Goal: Transaction & Acquisition: Download file/media

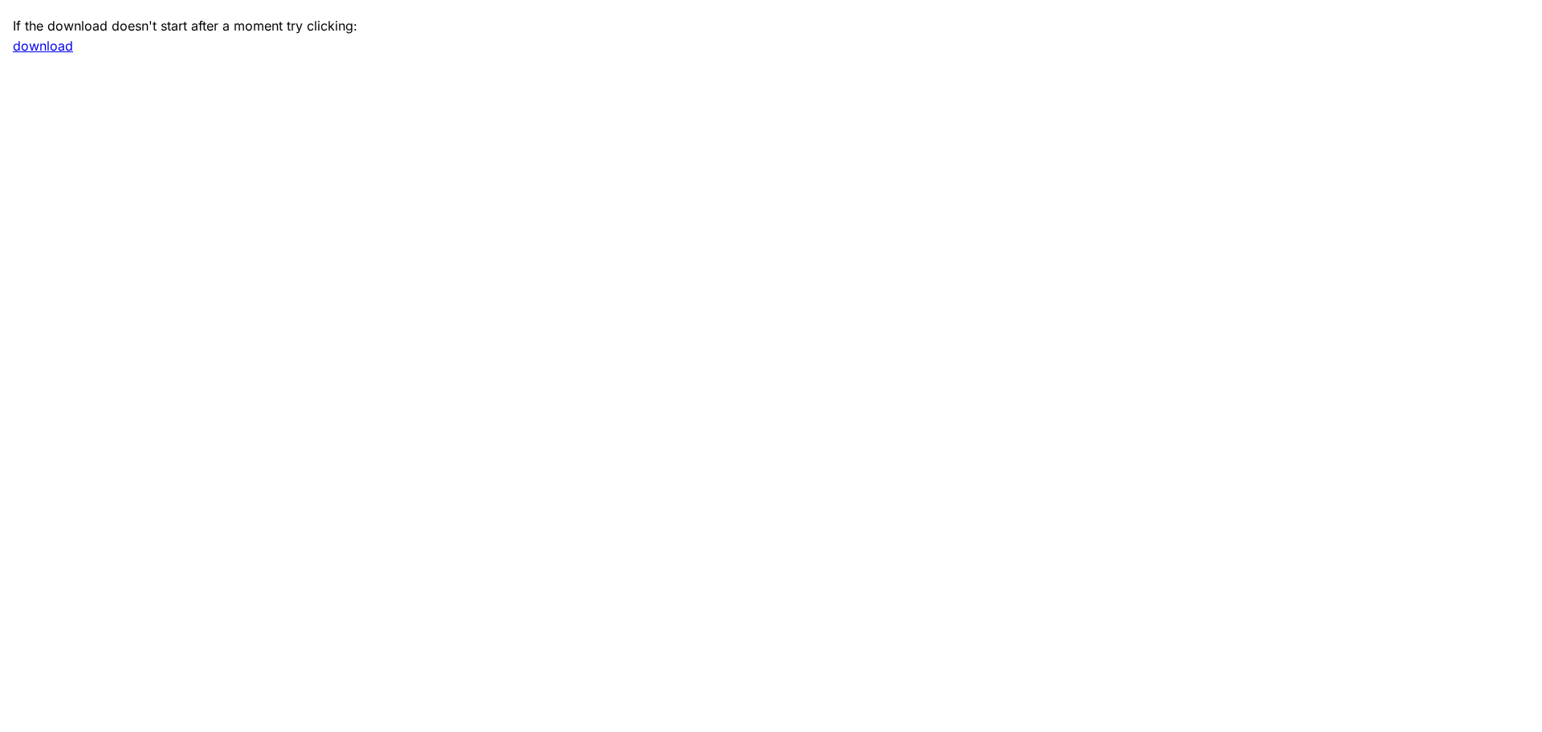
click at [812, 169] on main "If the download doesn't start after a moment try clicking: download" at bounding box center [771, 366] width 1542 height 732
click at [60, 46] on link "download" at bounding box center [43, 46] width 60 height 16
click at [39, 43] on link "download" at bounding box center [43, 46] width 60 height 16
click at [940, 130] on main "If the download doesn't start after a moment try clicking: download" at bounding box center [771, 366] width 1542 height 732
